Goal: Task Accomplishment & Management: Manage account settings

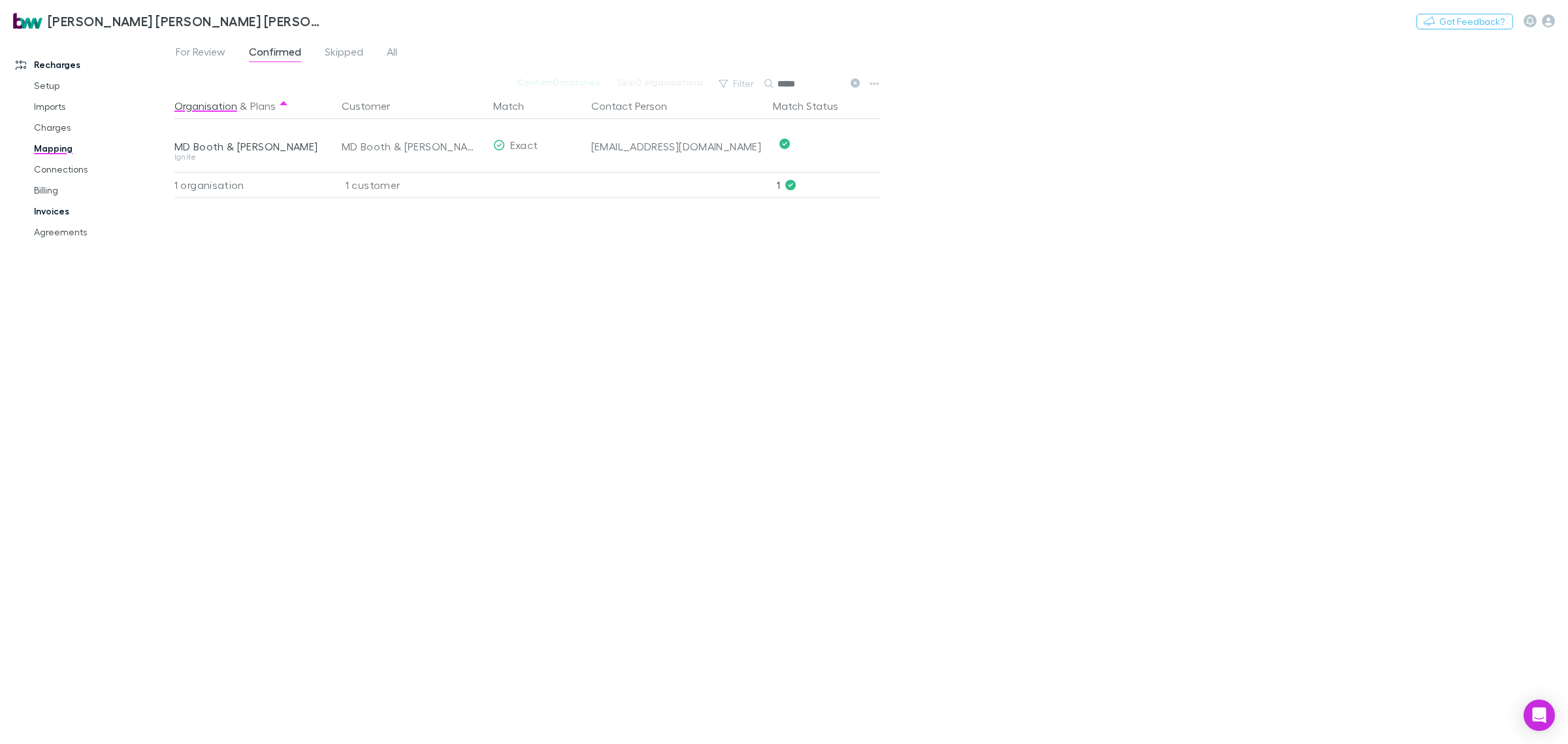
click at [56, 210] on link "Invoices" at bounding box center [103, 211] width 163 height 21
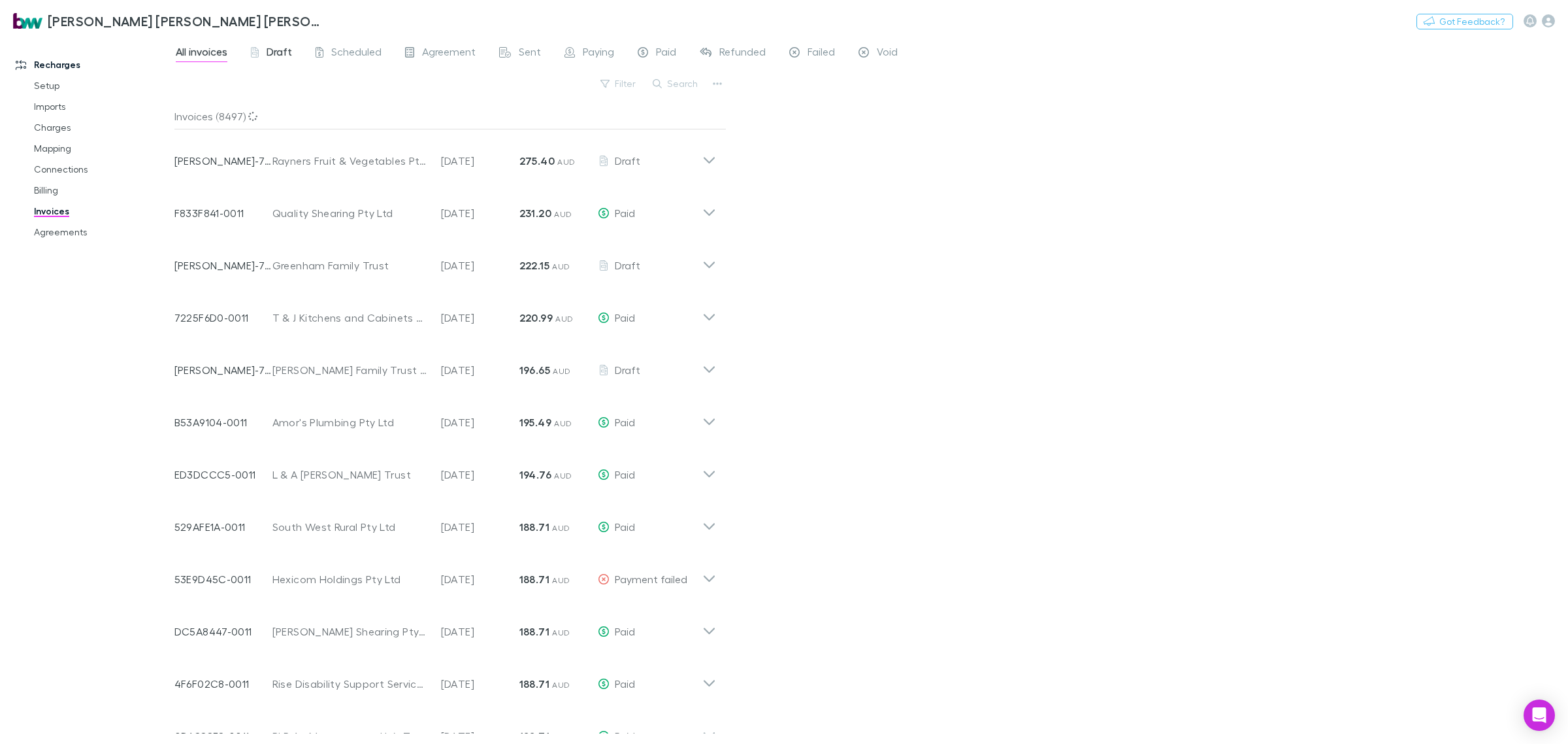
click at [268, 54] on span "Draft" at bounding box center [280, 54] width 25 height 17
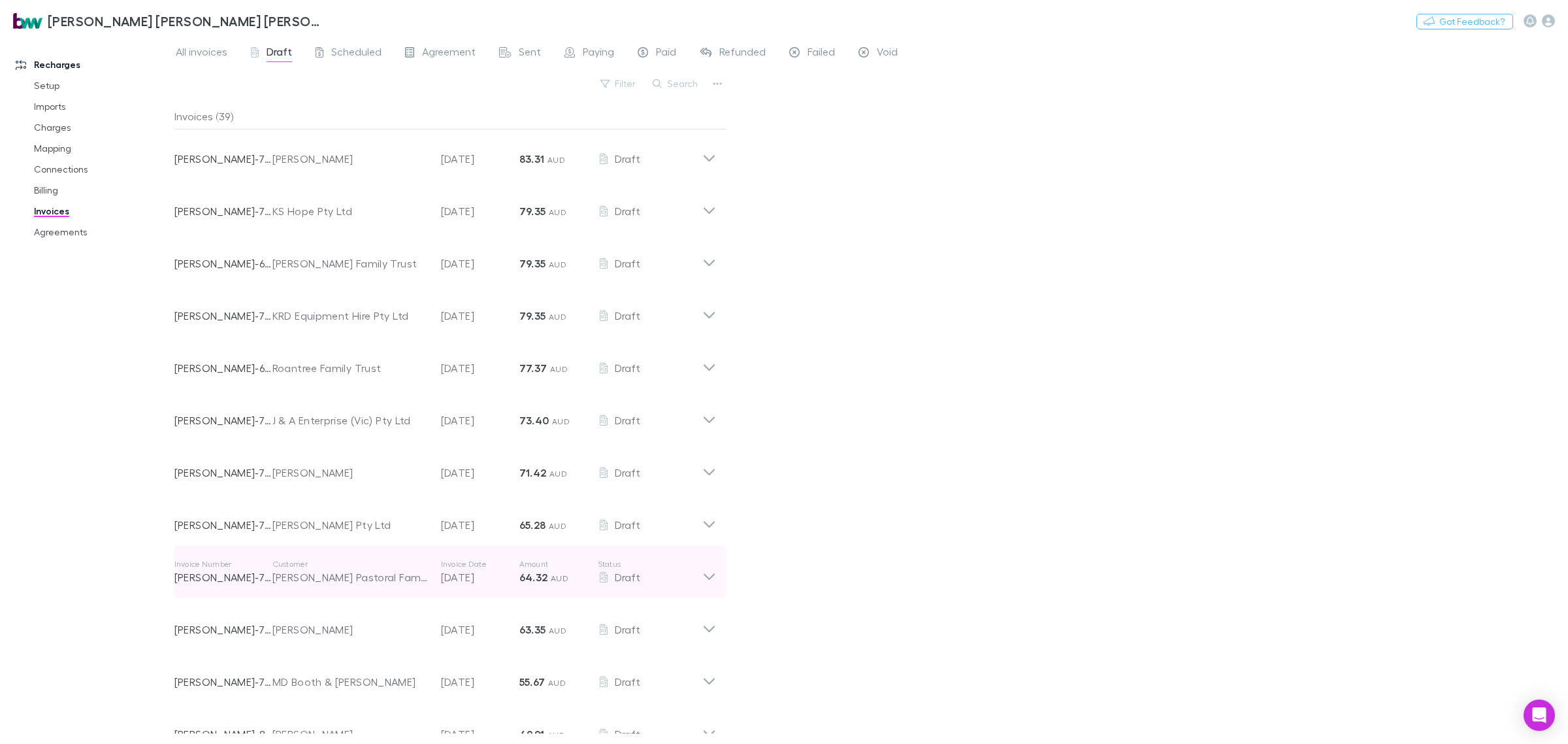
scroll to position [983, 0]
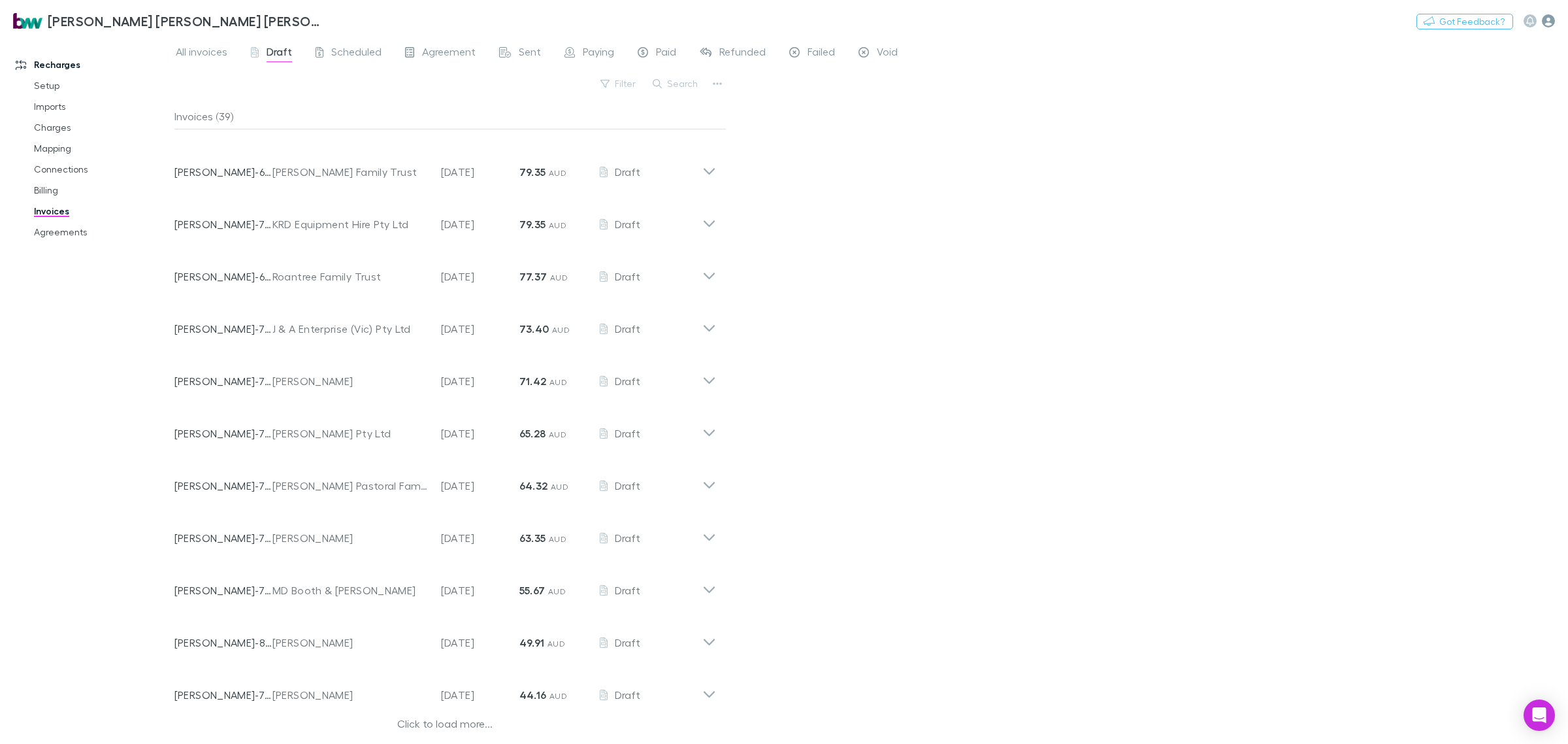
click at [1547, 22] on icon "button" at bounding box center [1548, 20] width 13 height 13
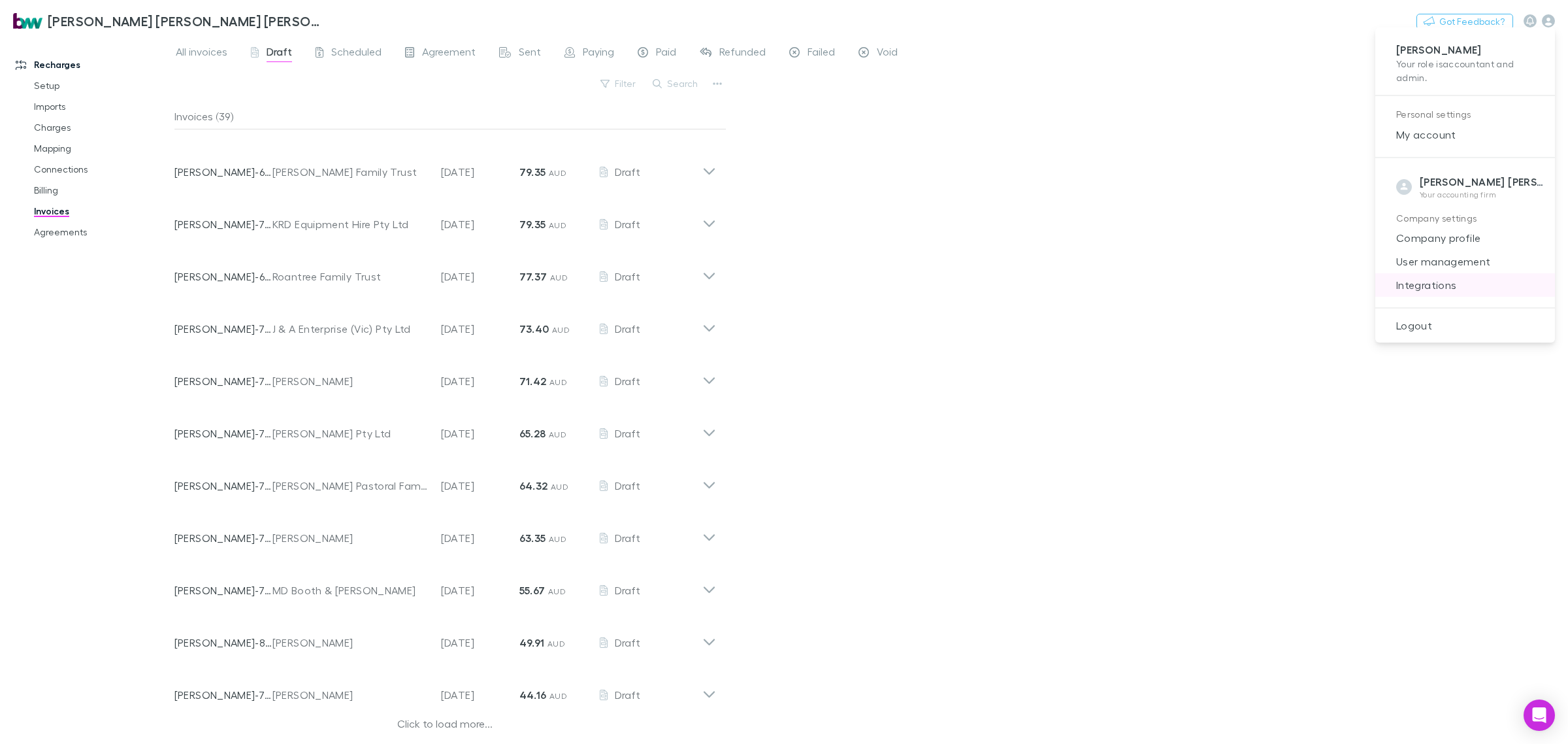
click at [1431, 278] on span "Integrations" at bounding box center [1464, 285] width 158 height 16
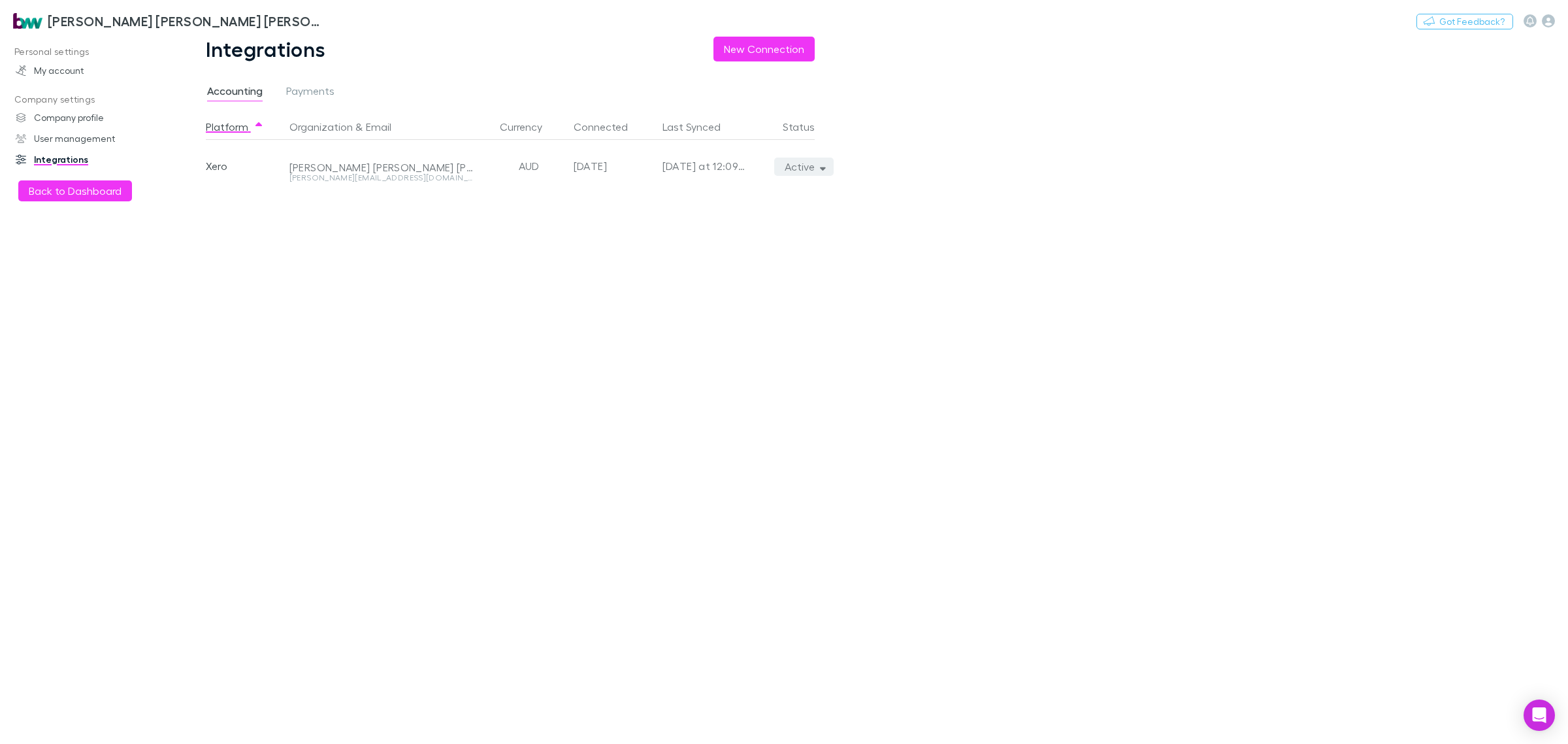
click at [808, 162] on button "Active" at bounding box center [804, 167] width 59 height 18
click at [703, 199] on li "Re-sync now We'll fetch all new contacts since last sync" at bounding box center [744, 204] width 180 height 47
click at [511, 550] on div at bounding box center [784, 372] width 1568 height 744
click at [68, 194] on button "Back to Dashboard" at bounding box center [75, 191] width 113 height 21
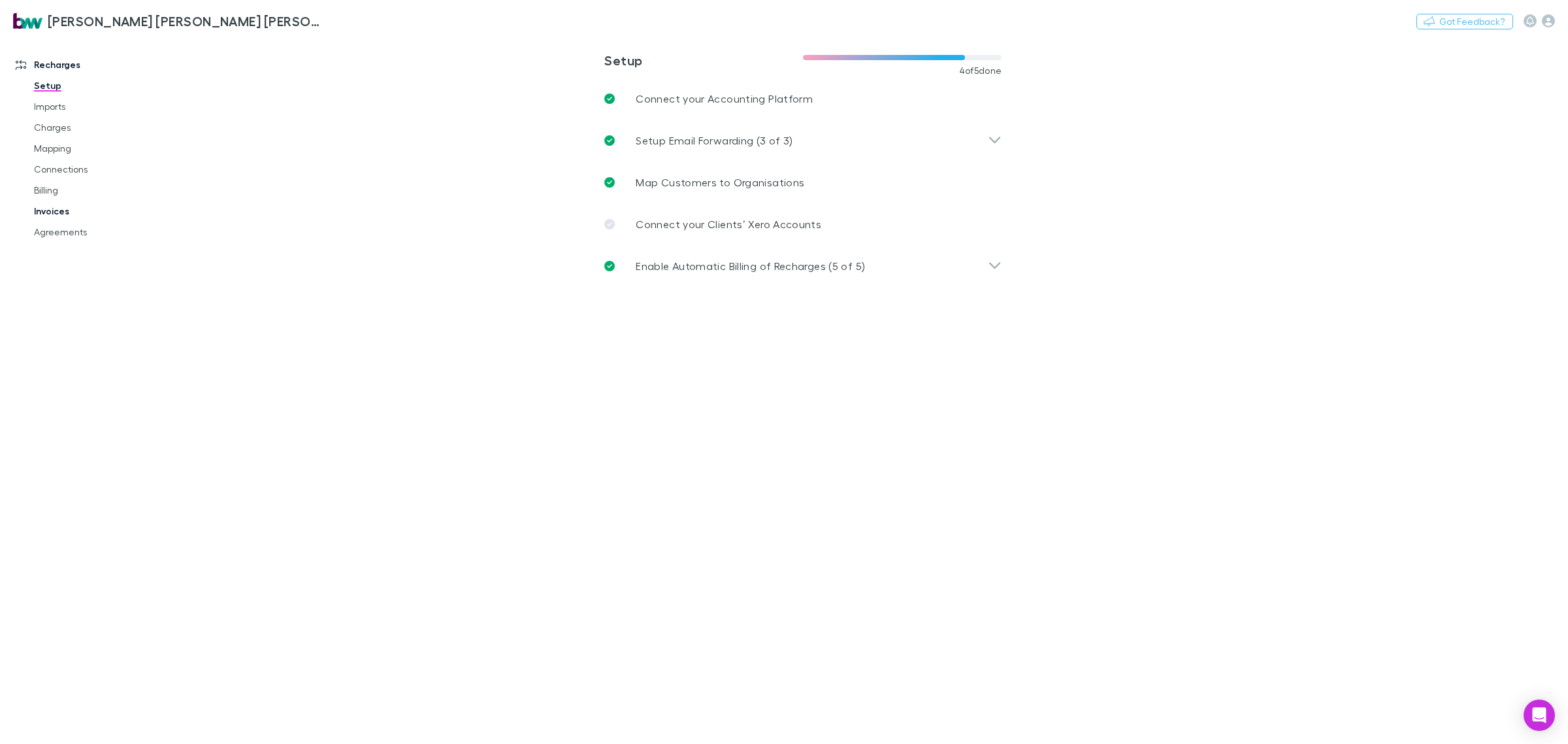
click at [67, 207] on link "Invoices" at bounding box center [103, 211] width 163 height 21
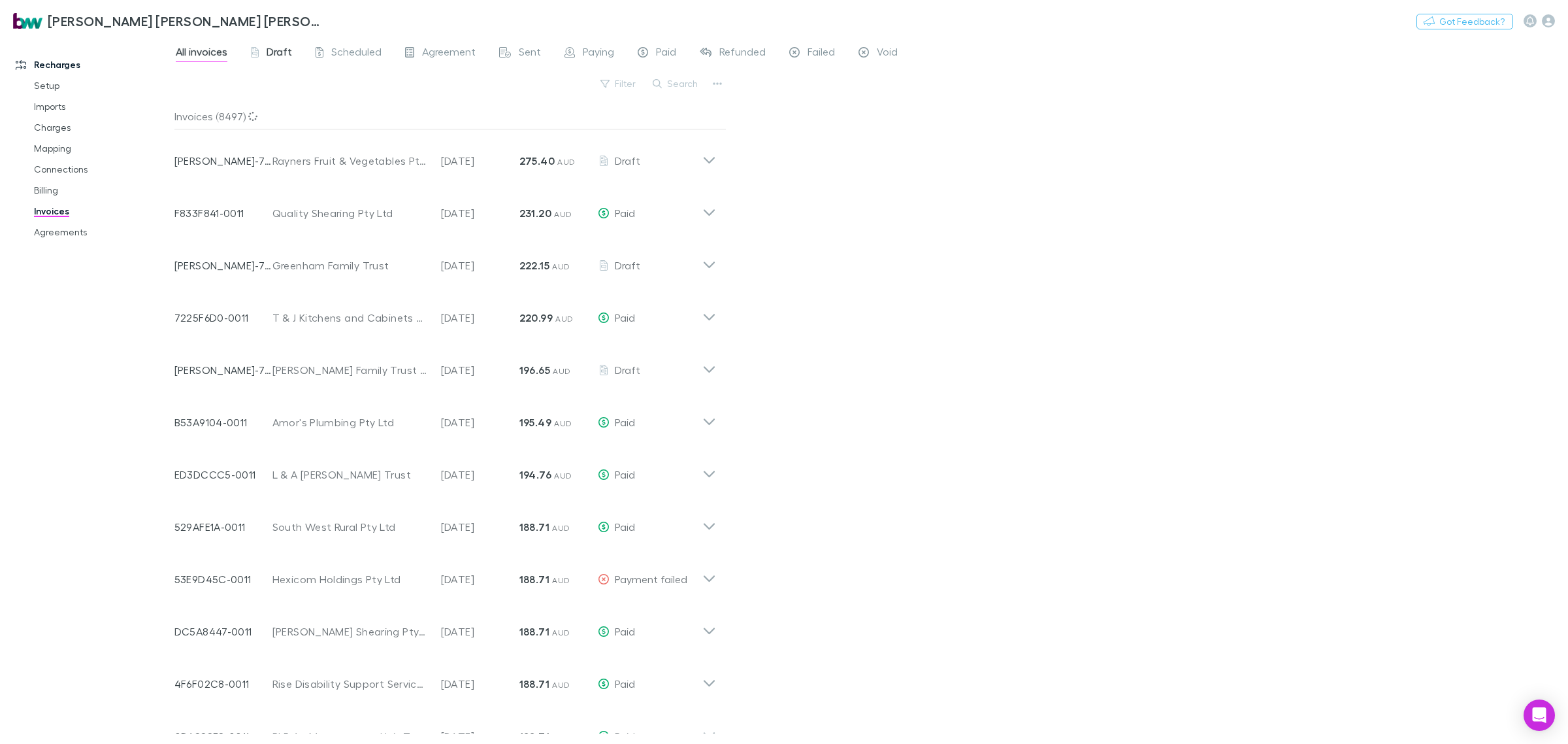
click at [276, 50] on span "Draft" at bounding box center [280, 54] width 25 height 17
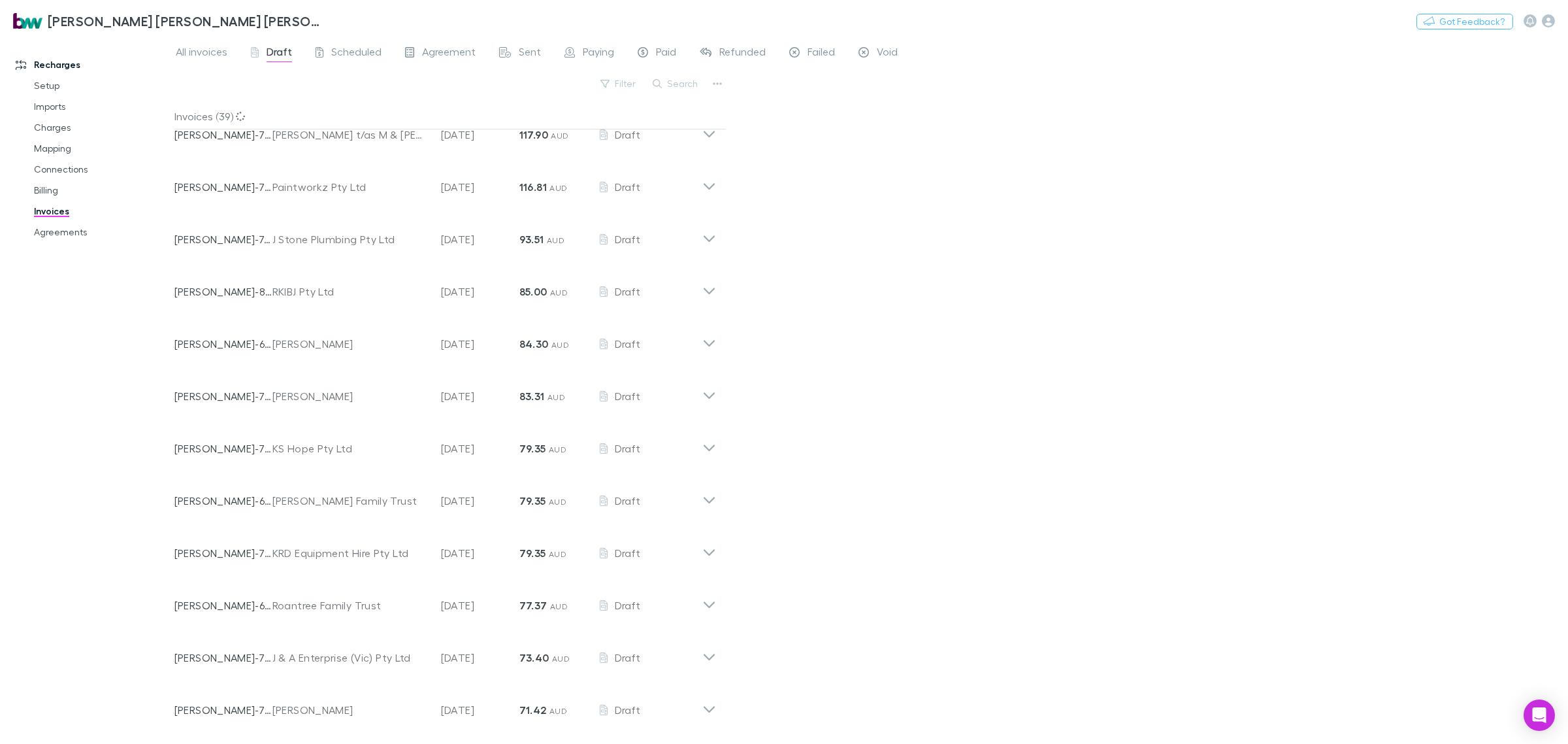
scroll to position [983, 0]
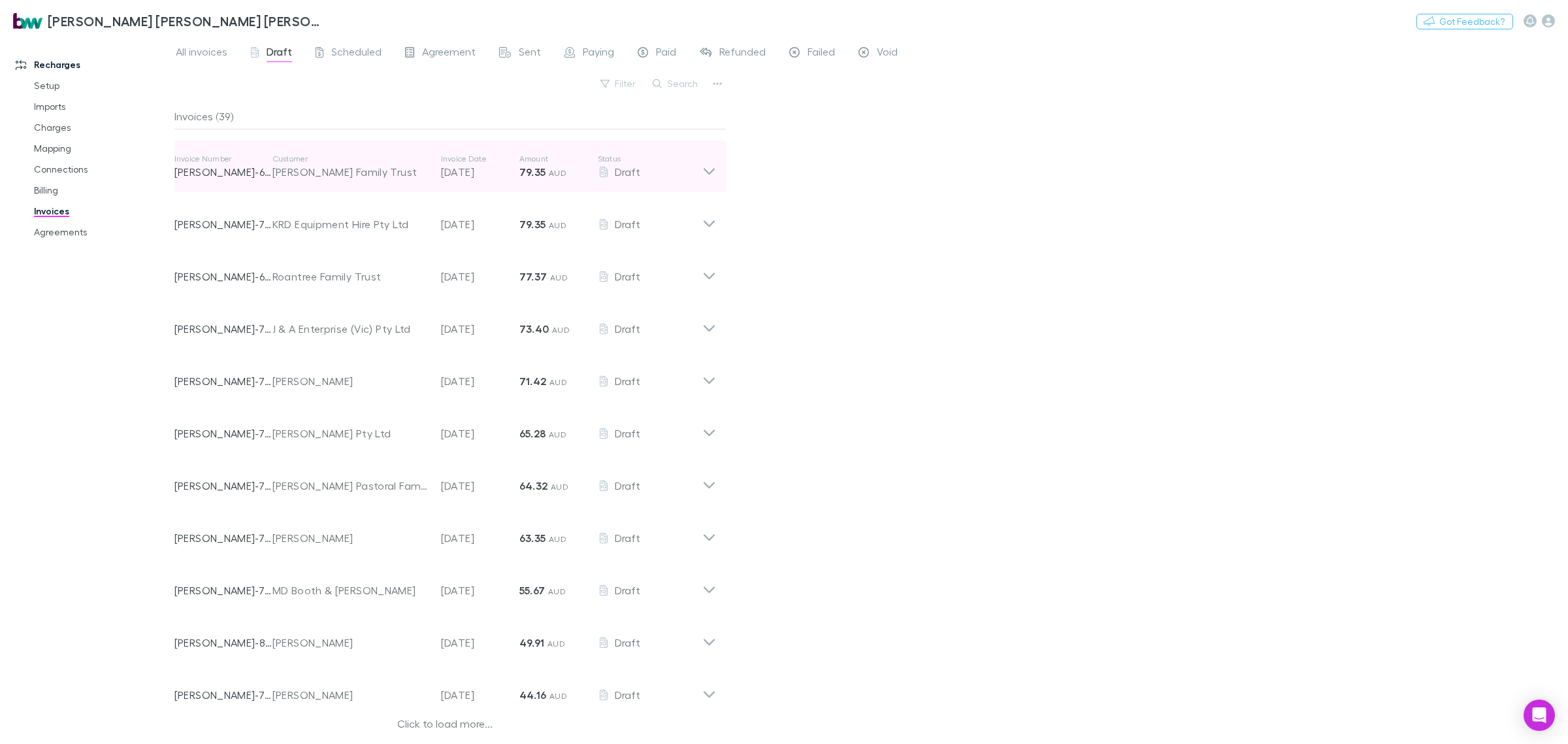
click at [710, 162] on icon at bounding box center [708, 166] width 13 height 26
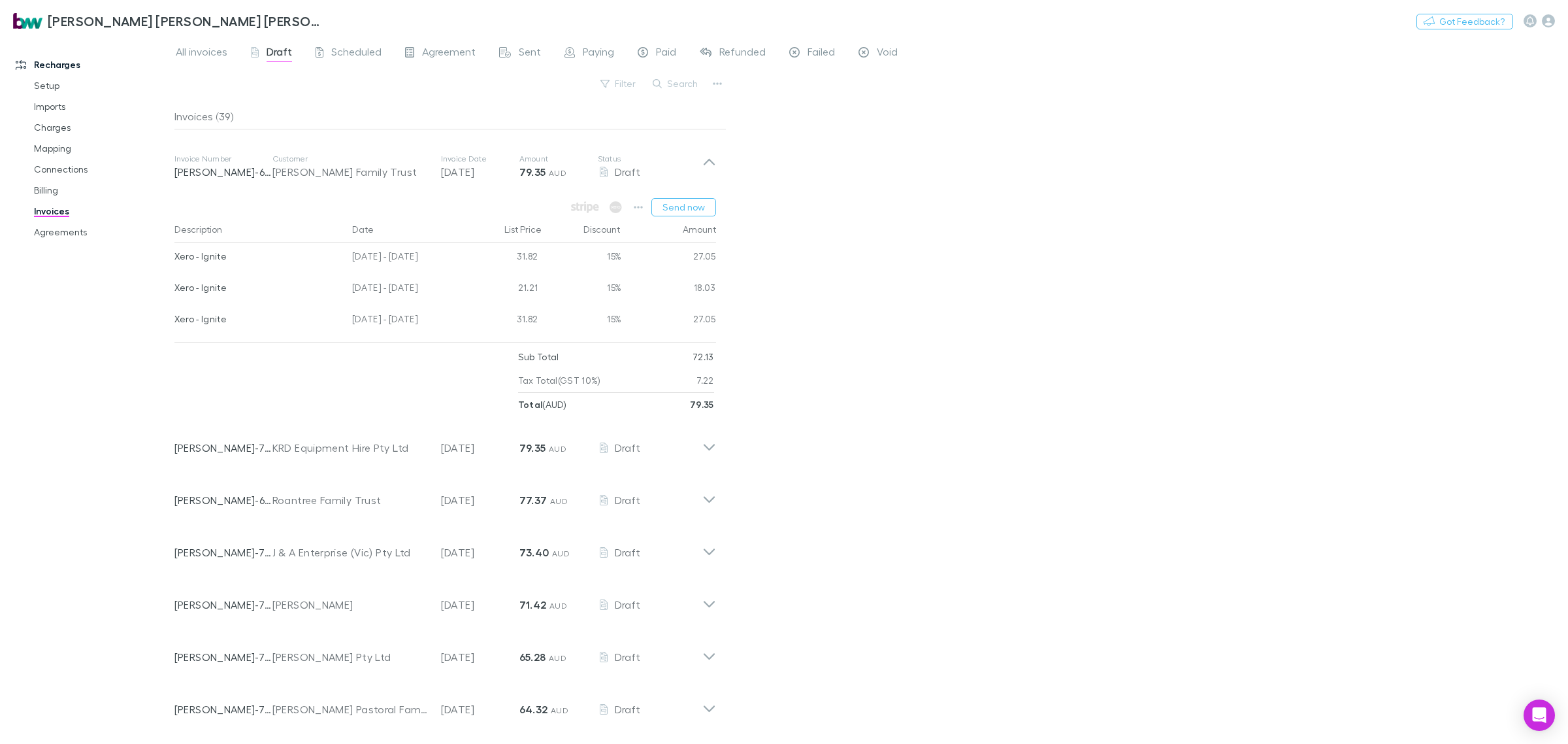
click at [1079, 259] on div "All invoices Draft Scheduled Agreement Sent Paying Paid Refunded Failed Void Fi…" at bounding box center [871, 390] width 1393 height 707
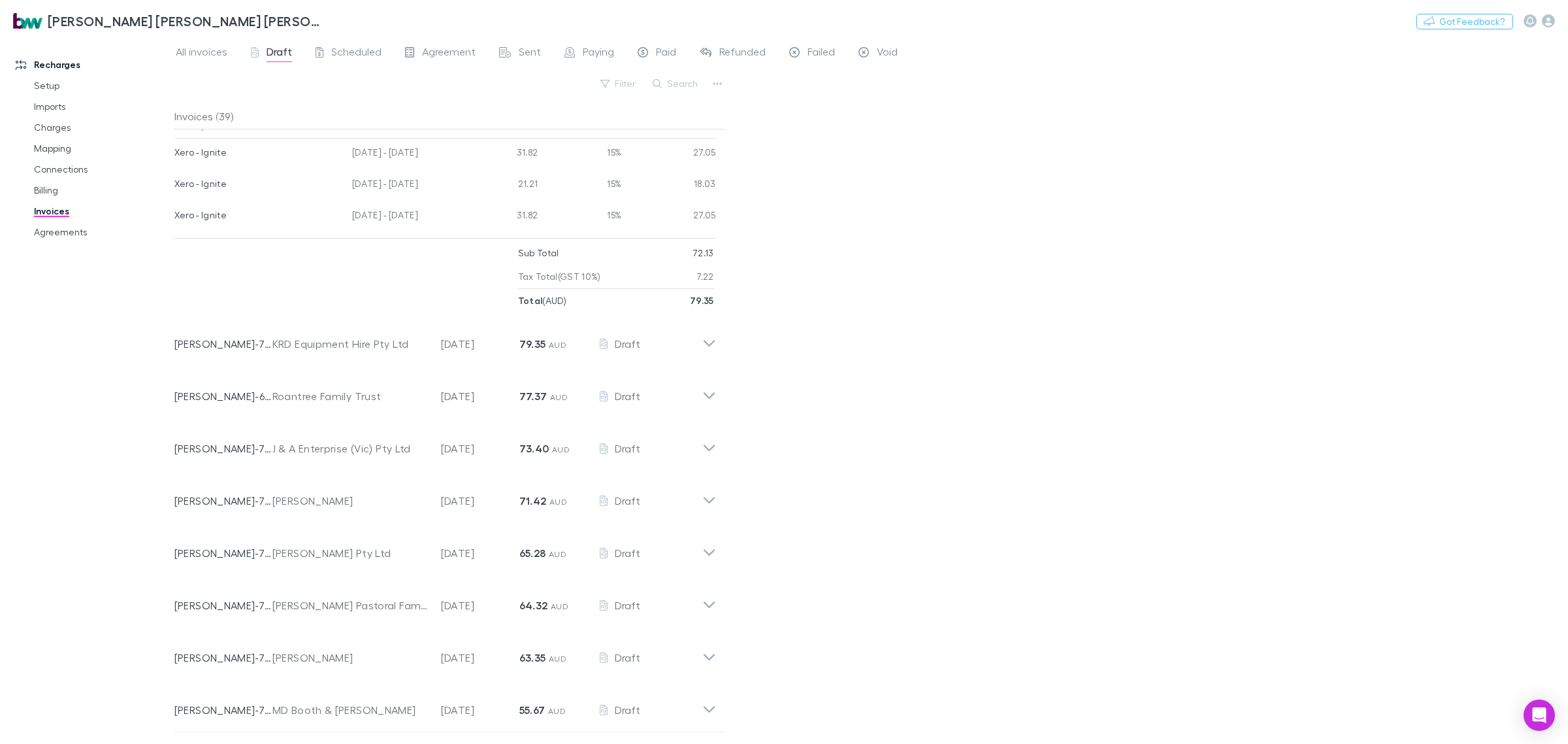
scroll to position [1207, 0]
